Goal: Transaction & Acquisition: Purchase product/service

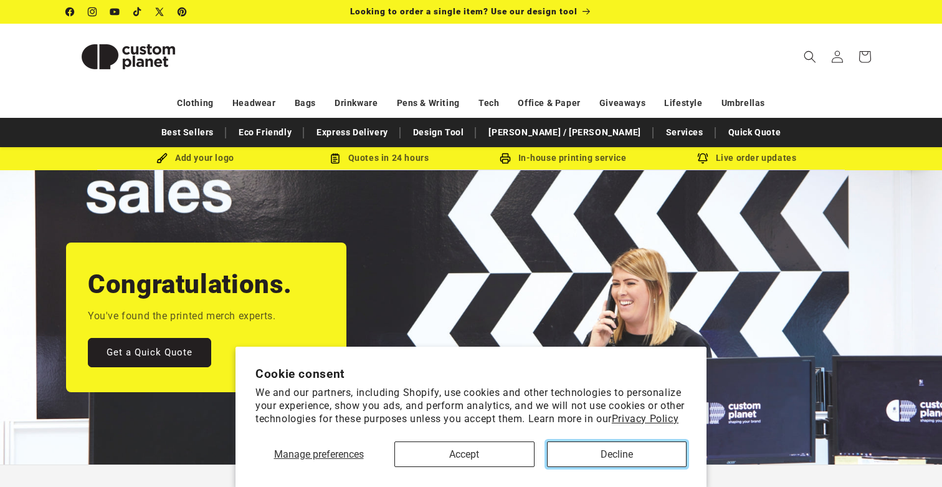
click at [592, 458] on button "Decline" at bounding box center [617, 454] width 140 height 26
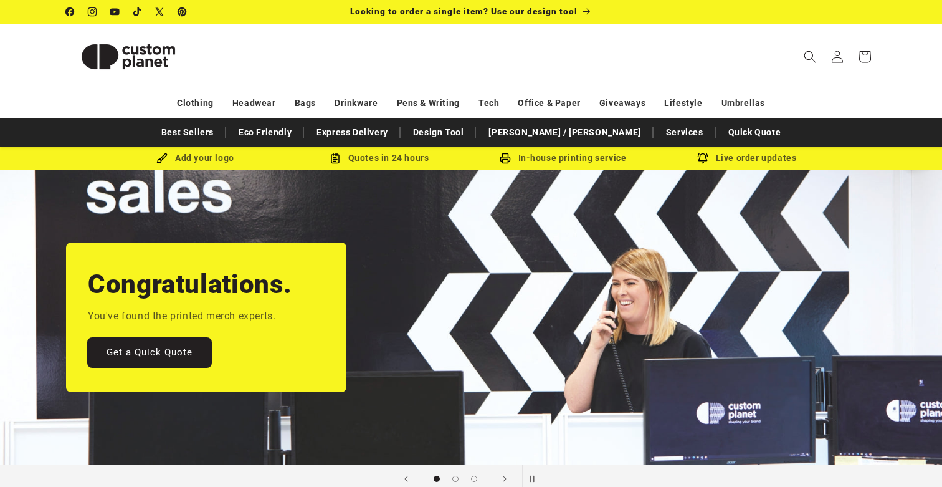
click at [188, 350] on link "Get a Quick Quote" at bounding box center [149, 352] width 123 height 29
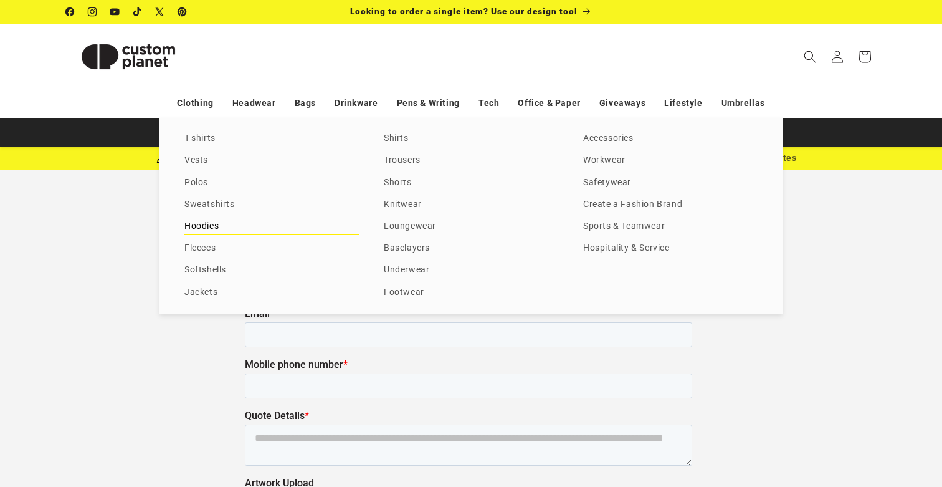
click at [211, 227] on link "Hoodies" at bounding box center [271, 226] width 174 height 17
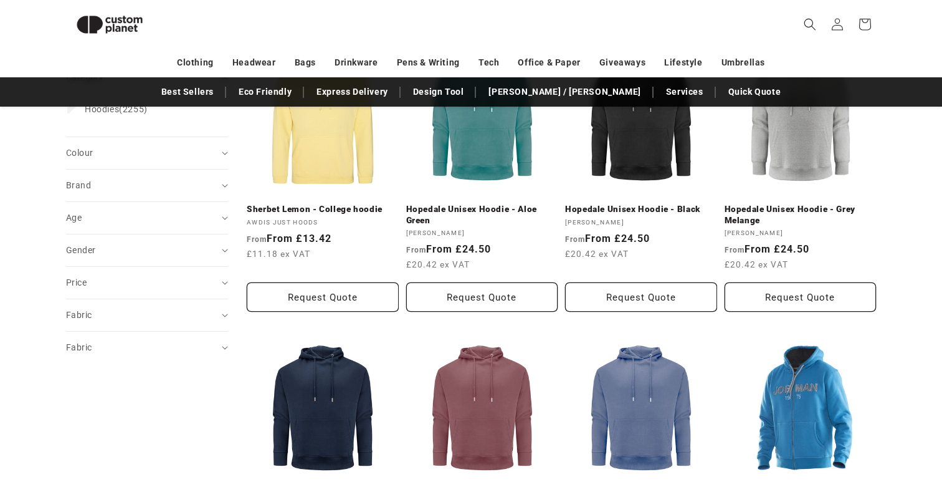
scroll to position [211, 0]
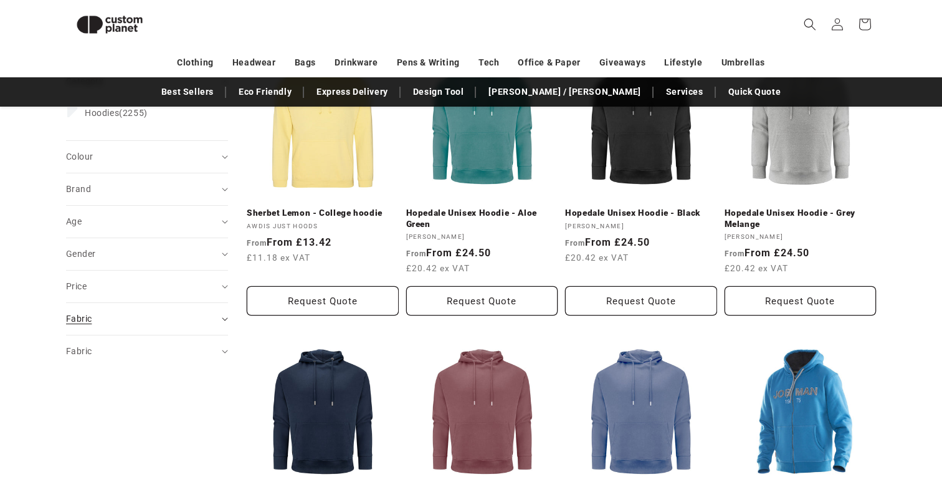
click at [168, 320] on div "Fabric (0)" at bounding box center [141, 318] width 151 height 13
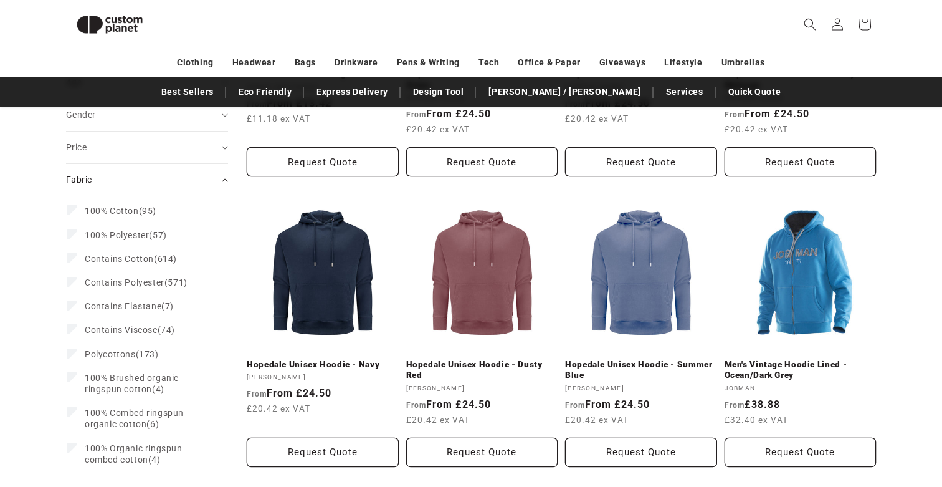
scroll to position [351, 0]
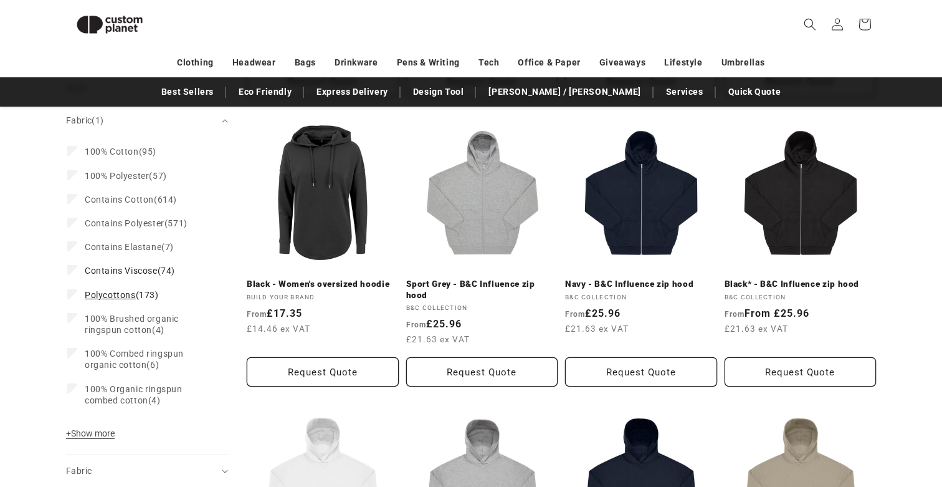
scroll to position [441, 0]
click at [75, 271] on label "Contains Viscose (74) Contains Viscose (74 products)" at bounding box center [143, 270] width 152 height 24
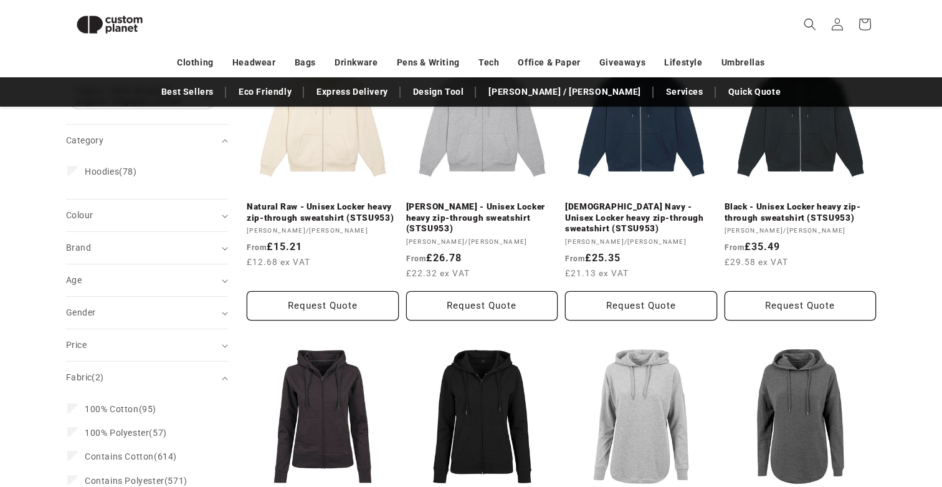
scroll to position [237, 0]
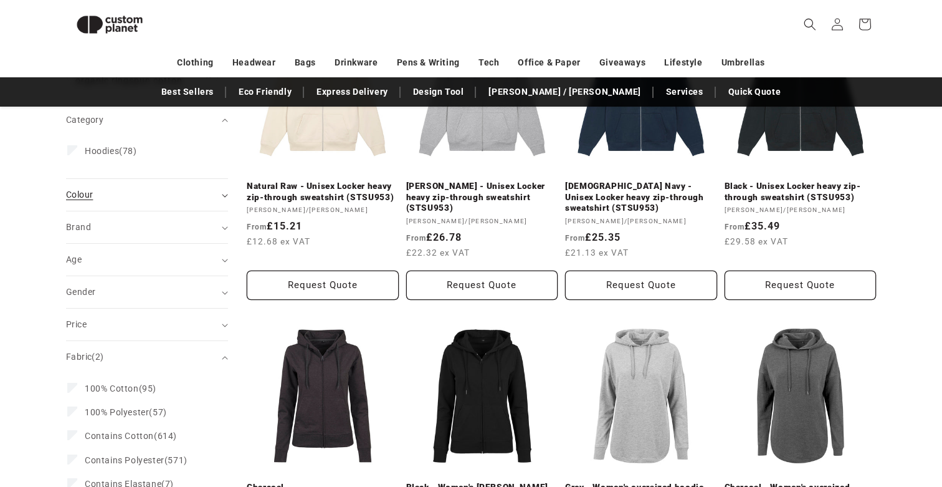
click at [190, 191] on div "Colour (0)" at bounding box center [141, 194] width 151 height 13
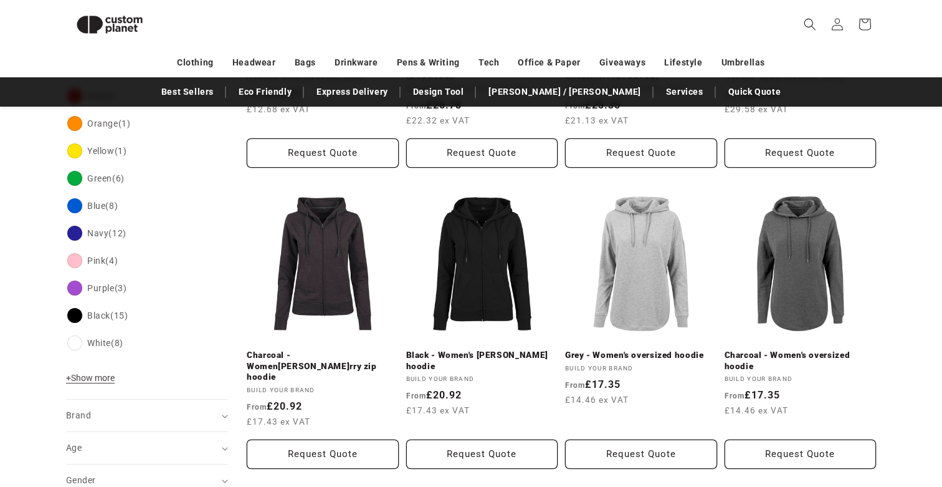
scroll to position [439, 0]
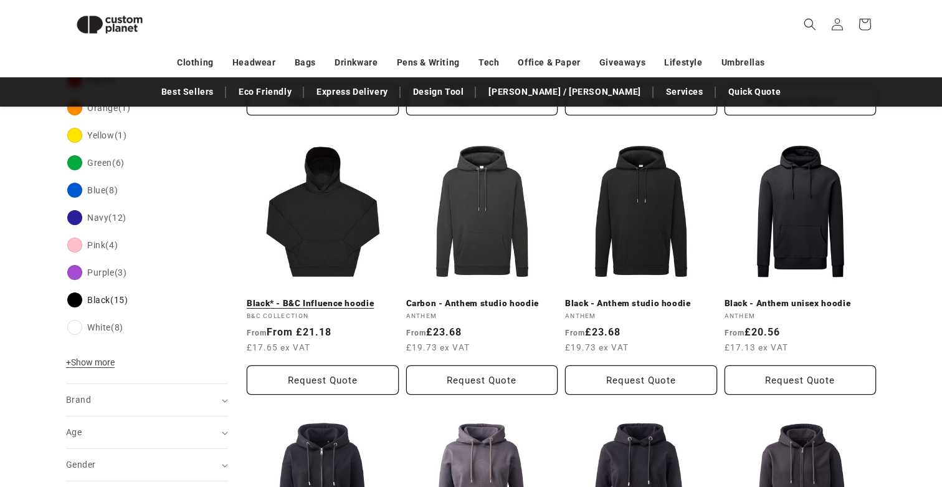
scroll to position [412, 0]
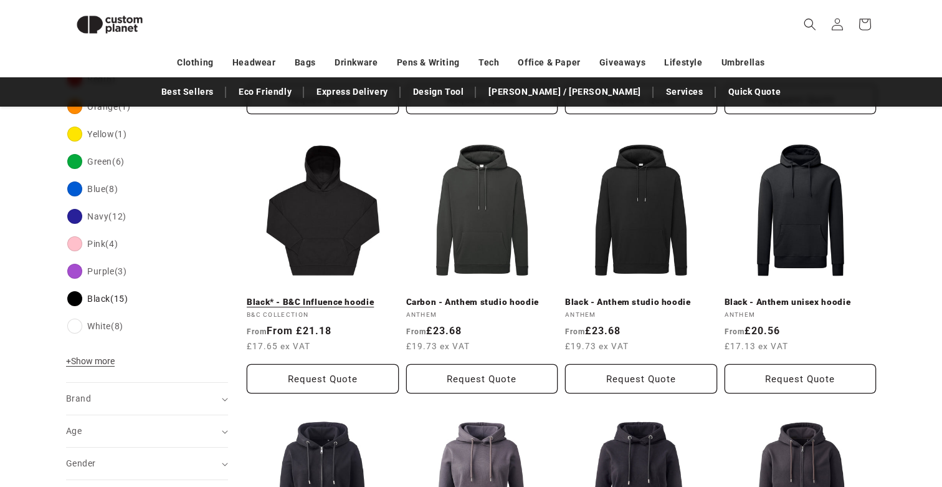
click at [321, 297] on link "Black* - B&C Influence hoodie" at bounding box center [323, 302] width 152 height 11
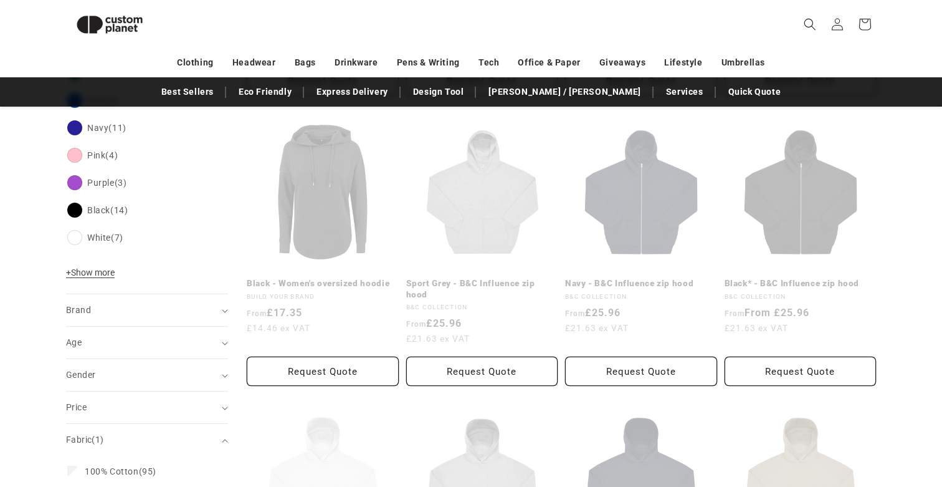
scroll to position [351, 0]
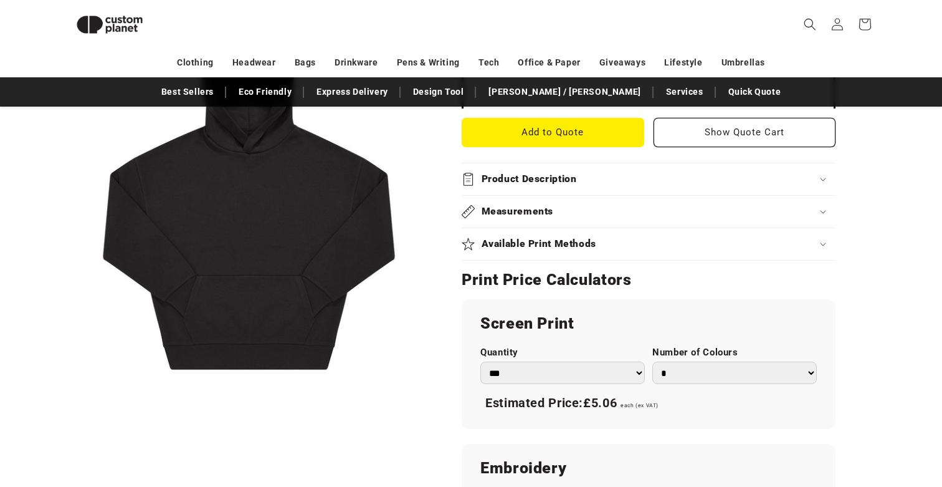
scroll to position [469, 0]
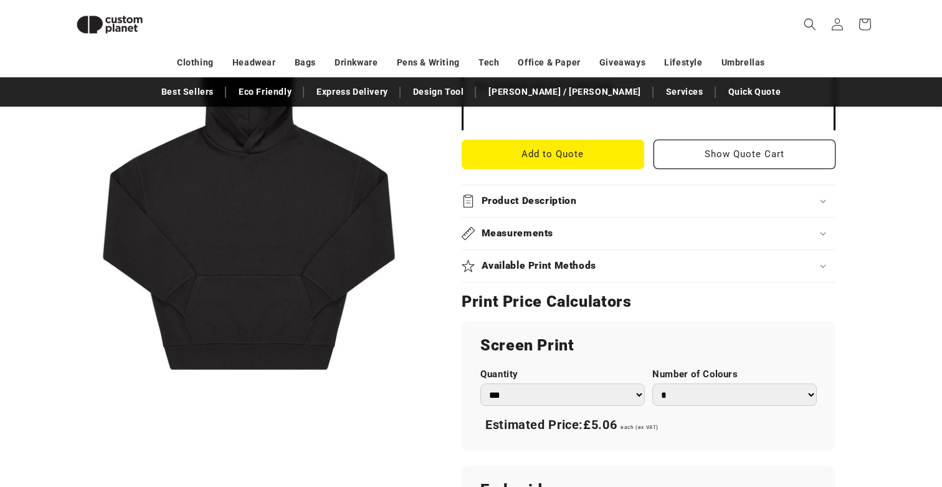
click at [587, 208] on div "Product Description" at bounding box center [649, 200] width 374 height 13
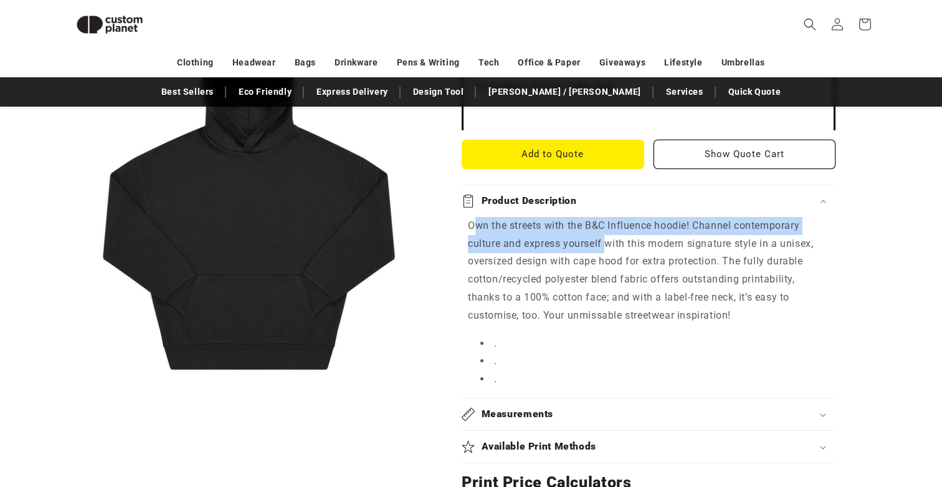
drag, startPoint x: 479, startPoint y: 226, endPoint x: 606, endPoint y: 245, distance: 129.2
click at [606, 245] on p "Own the streets with the B&C Influence hoodie! Channel contemporary culture and…" at bounding box center [648, 271] width 361 height 108
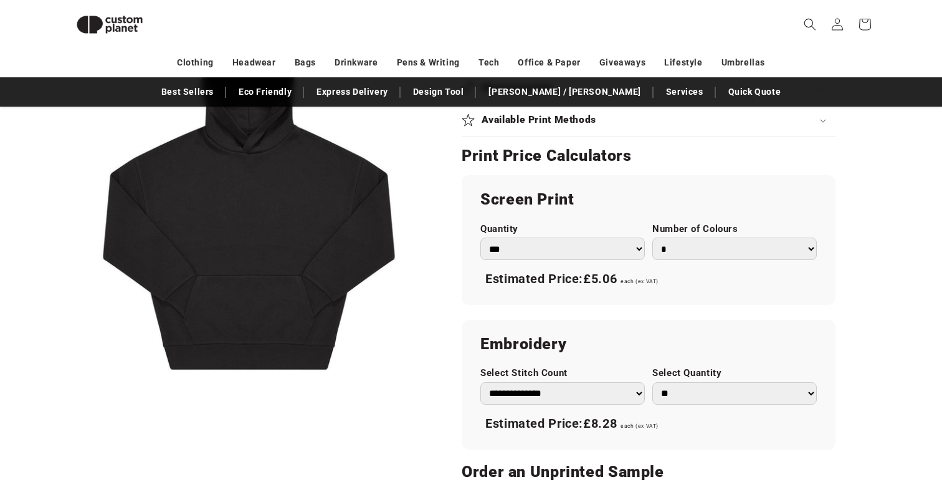
scroll to position [796, 0]
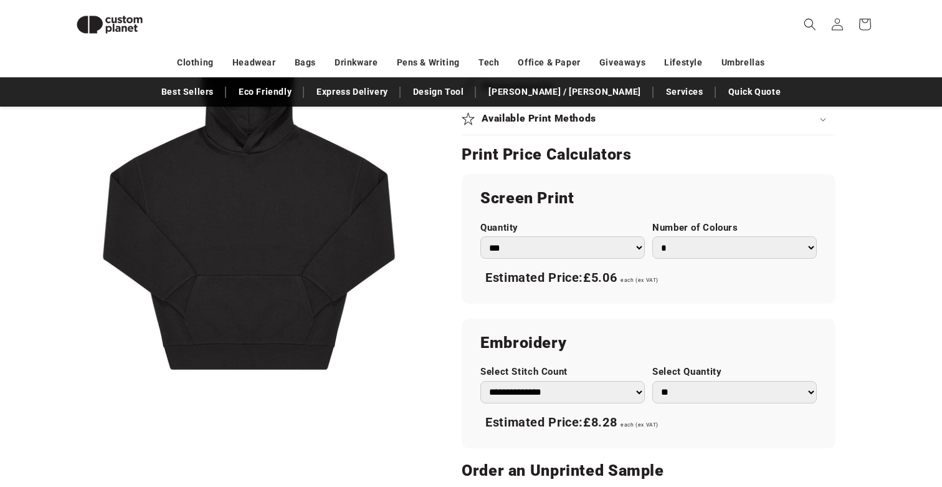
click at [658, 283] on span "each (ex VAT)" at bounding box center [640, 280] width 38 height 6
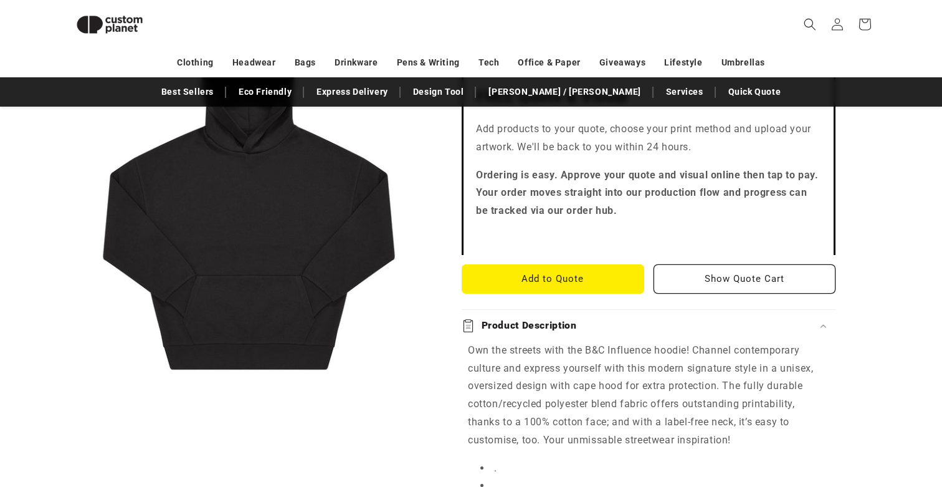
scroll to position [348, 0]
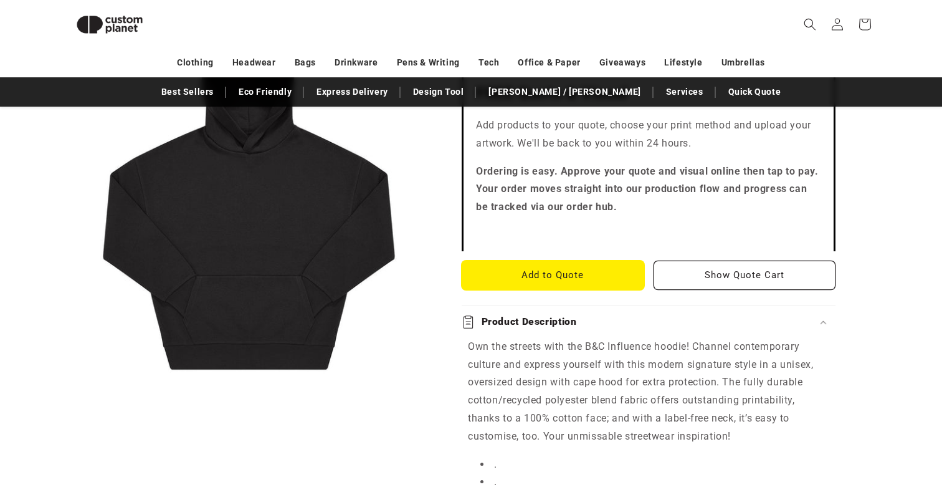
click at [591, 275] on button "Add to Quote" at bounding box center [553, 274] width 183 height 29
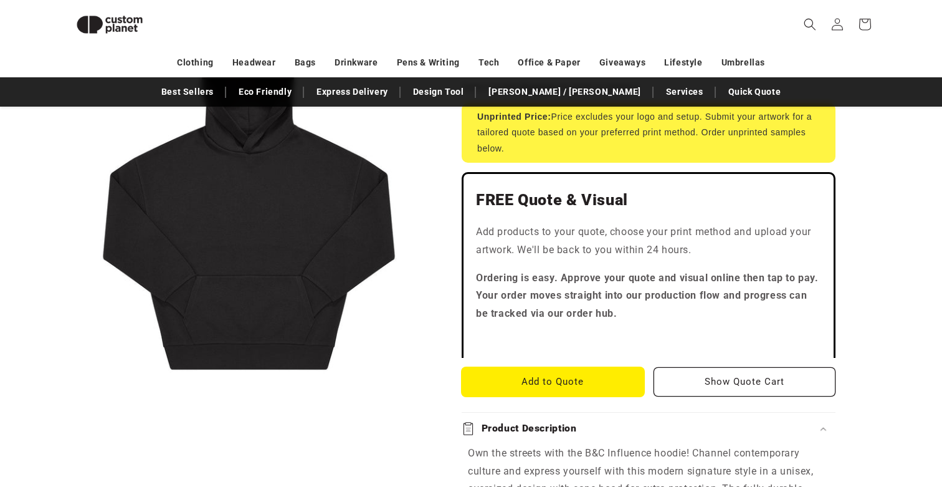
scroll to position [246, 0]
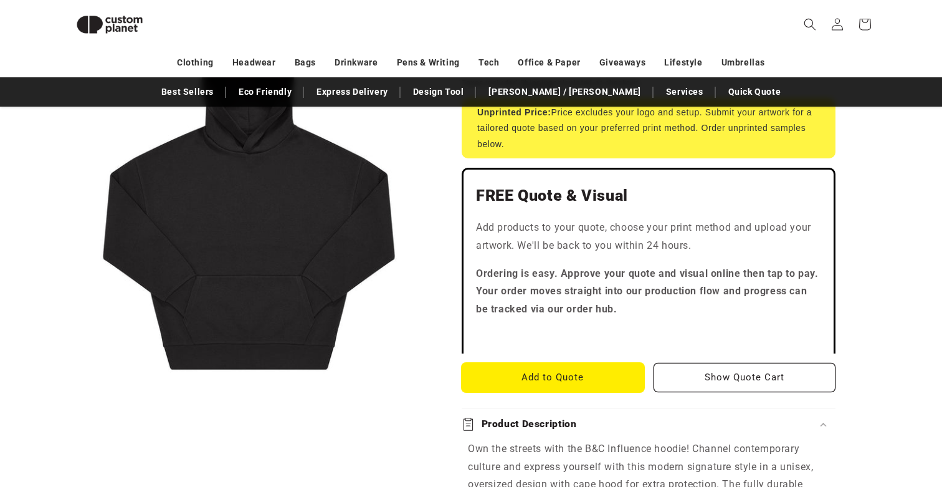
click at [565, 376] on button "Add to Quote" at bounding box center [553, 377] width 183 height 29
click at [660, 93] on link "Services" at bounding box center [685, 92] width 50 height 22
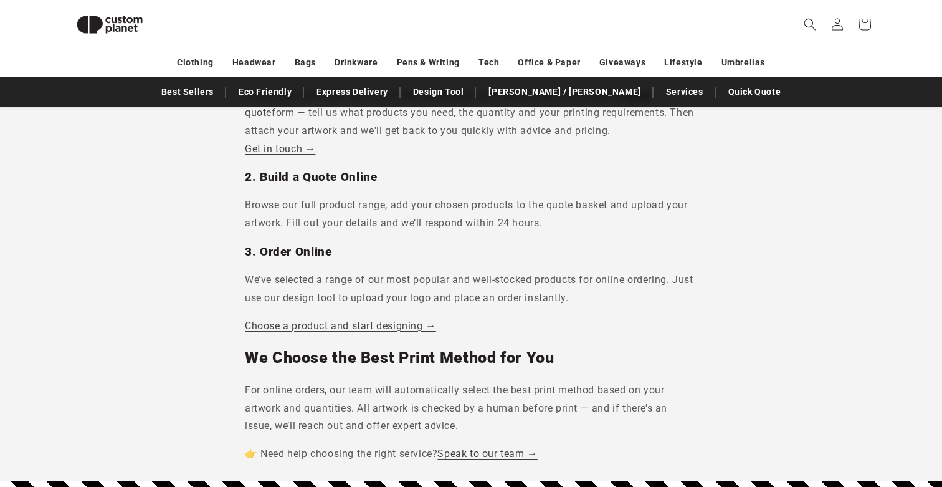
scroll to position [920, 0]
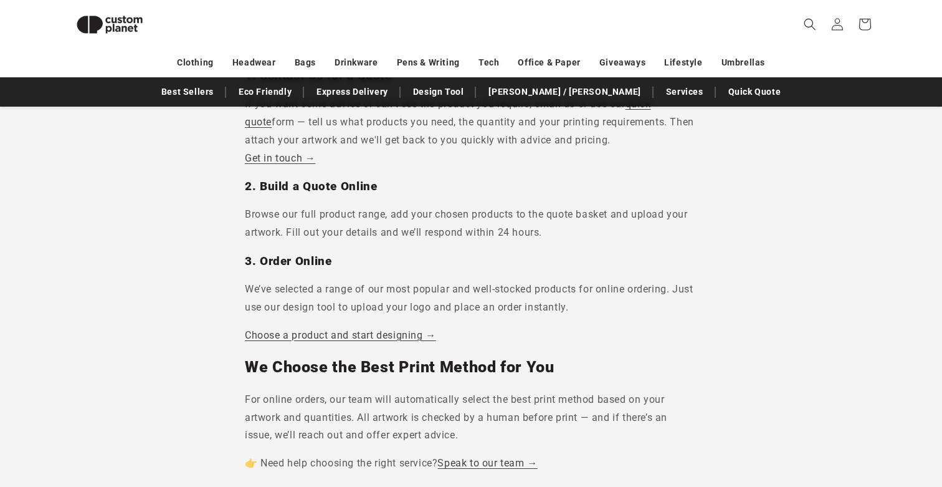
click at [325, 341] on p "Choose a product and start designing →" at bounding box center [471, 336] width 452 height 18
click at [336, 330] on link "Choose a product and start designing →" at bounding box center [340, 335] width 191 height 12
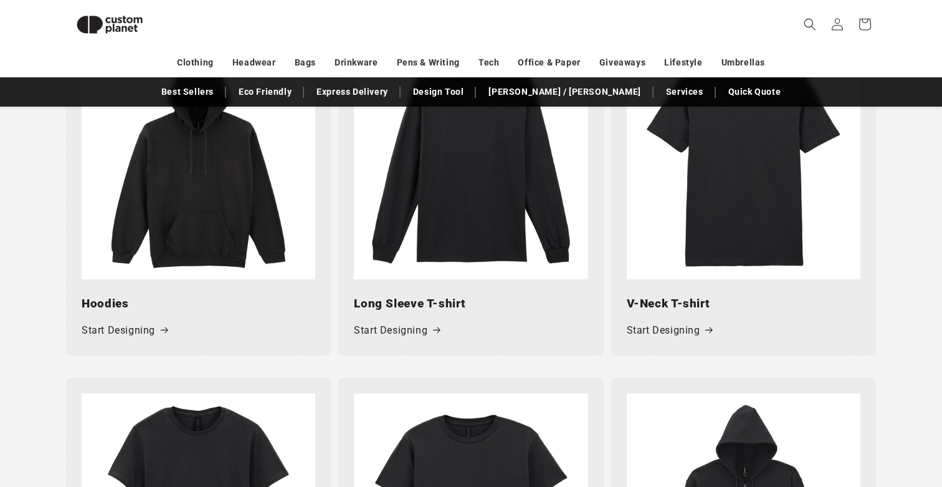
scroll to position [997, 0]
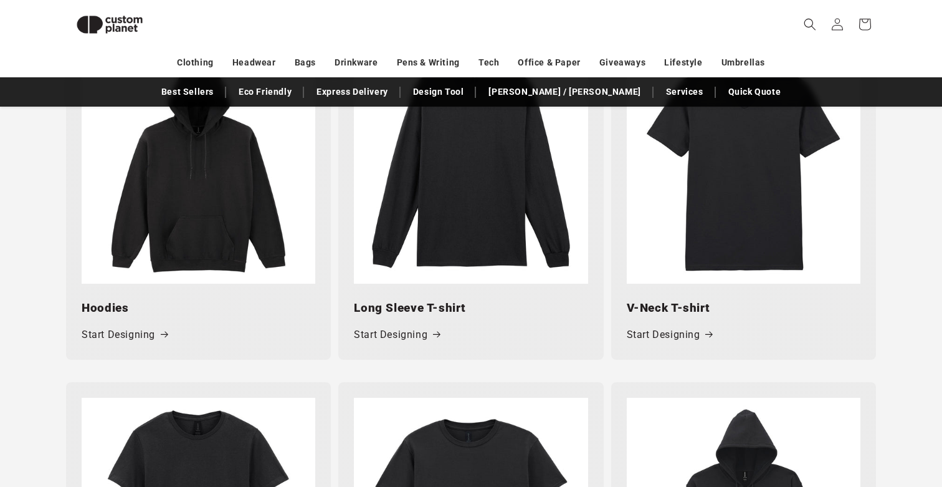
click at [209, 246] on img at bounding box center [199, 167] width 234 height 234
click at [146, 335] on link "Start Designing" at bounding box center [125, 335] width 86 height 18
